Goal: Obtain resource: Obtain resource

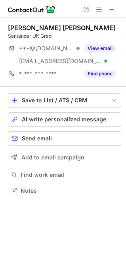
scroll to position [185, 126]
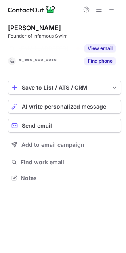
scroll to position [160, 126]
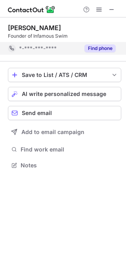
click at [112, 45] on button "Find phone" at bounding box center [99, 48] width 31 height 8
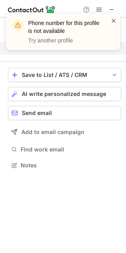
scroll to position [147, 126]
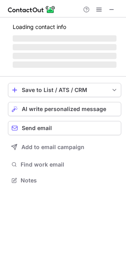
scroll to position [185, 126]
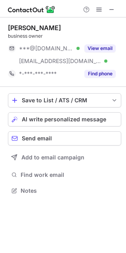
click at [0, 71] on div "Micaela Lopes business owner ***@gmail.com Verified ***@rituals.com Verified Vi…" at bounding box center [63, 109] width 126 height 185
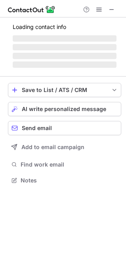
scroll to position [198, 126]
